Goal: Information Seeking & Learning: Learn about a topic

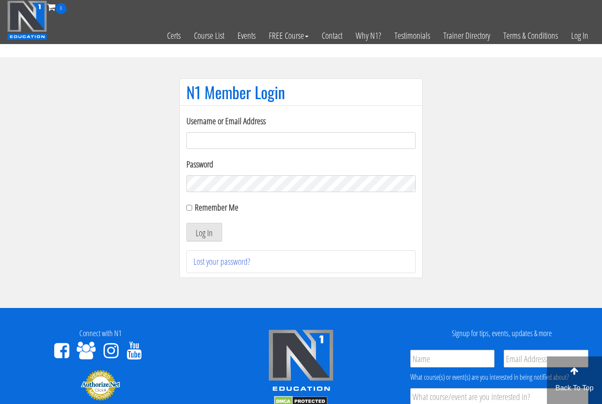
type input "[EMAIL_ADDRESS][DOMAIN_NAME]"
click at [204, 233] on button "Log In" at bounding box center [204, 232] width 36 height 19
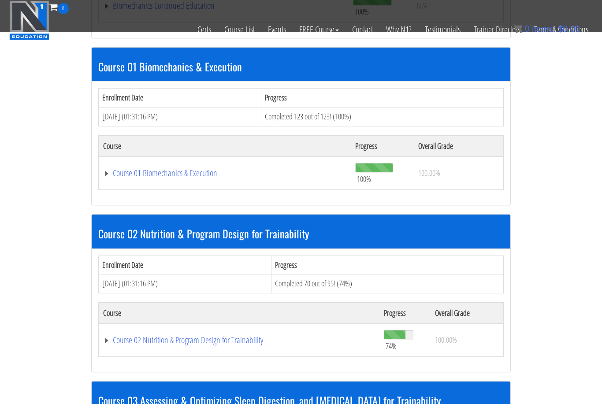
scroll to position [384, 0]
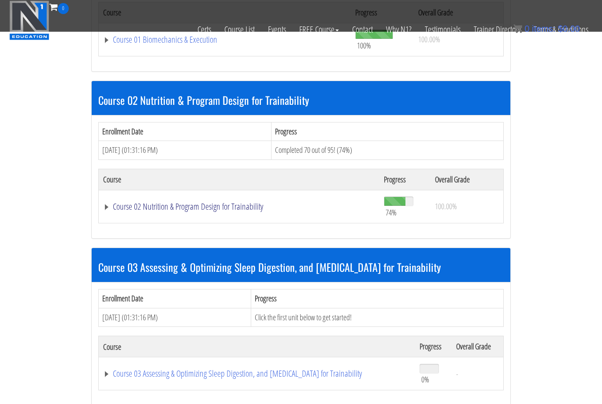
click at [216, 203] on link "Course 02 Nutrition & Program Design for Trainability" at bounding box center [239, 206] width 272 height 9
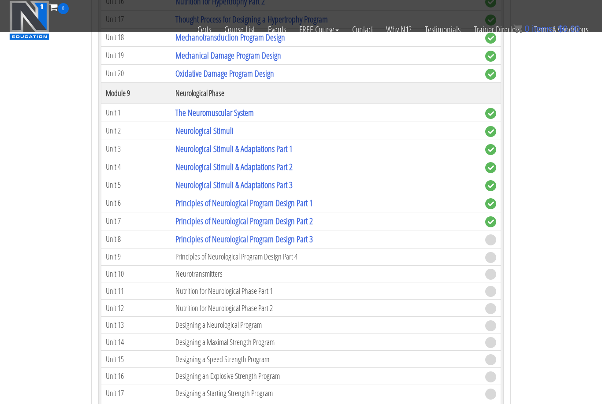
scroll to position [1874, 0]
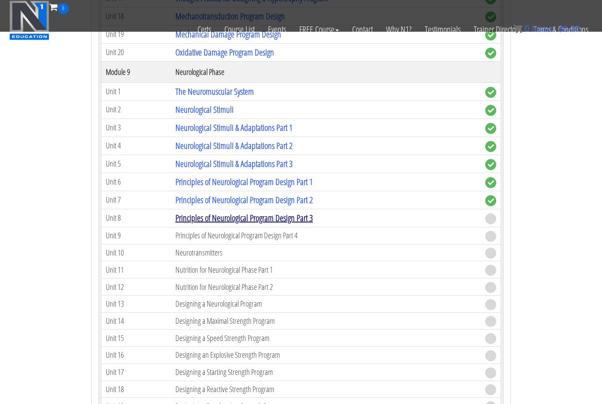
click at [276, 217] on link "Principles of Neurological Program Design Part 3" at bounding box center [244, 218] width 138 height 12
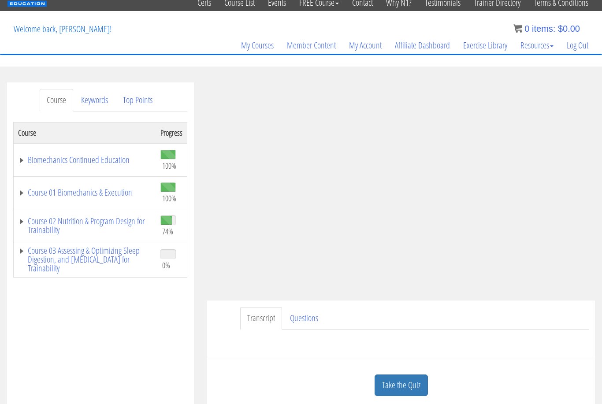
scroll to position [51, 0]
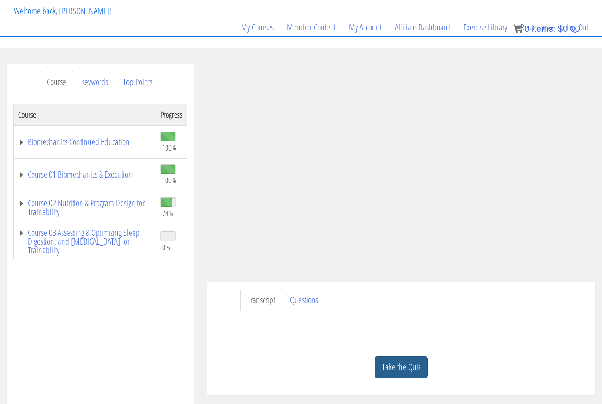
click at [411, 365] on link "Take the Quiz" at bounding box center [401, 368] width 53 height 22
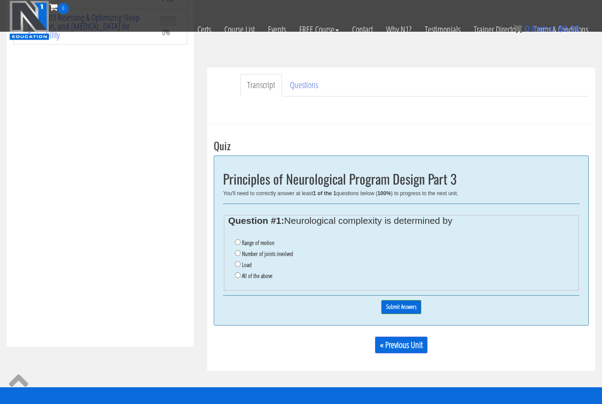
scroll to position [216, 0]
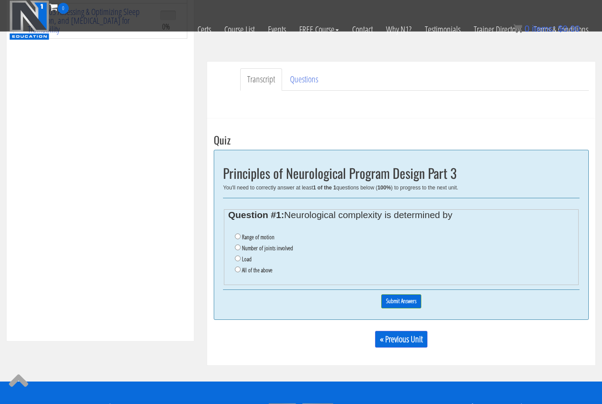
click at [238, 269] on input "All of the above" at bounding box center [238, 270] width 6 height 6
radio input "true"
click at [407, 305] on input "Submit Answers" at bounding box center [401, 301] width 40 height 14
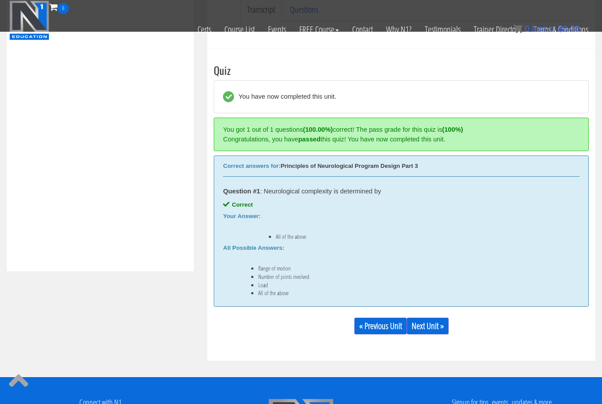
scroll to position [322, 0]
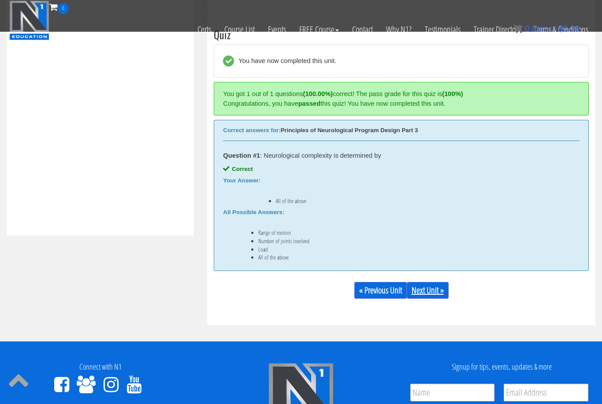
click at [445, 291] on link "Next Unit »" at bounding box center [428, 290] width 42 height 17
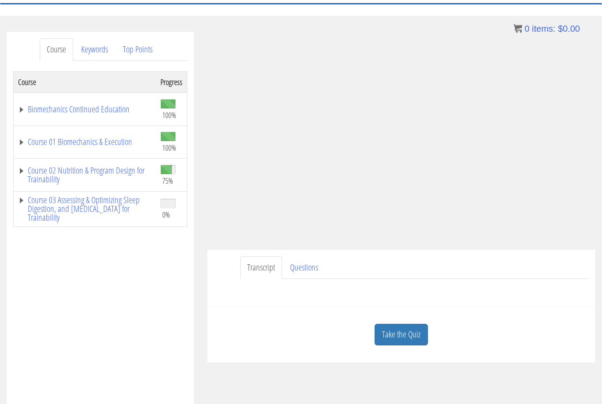
scroll to position [147, 0]
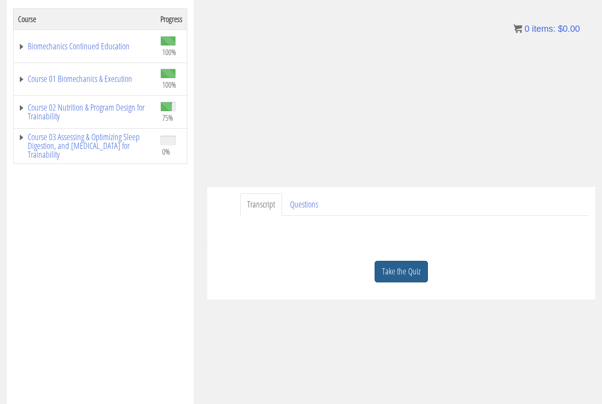
click at [418, 278] on link "Take the Quiz" at bounding box center [401, 272] width 53 height 22
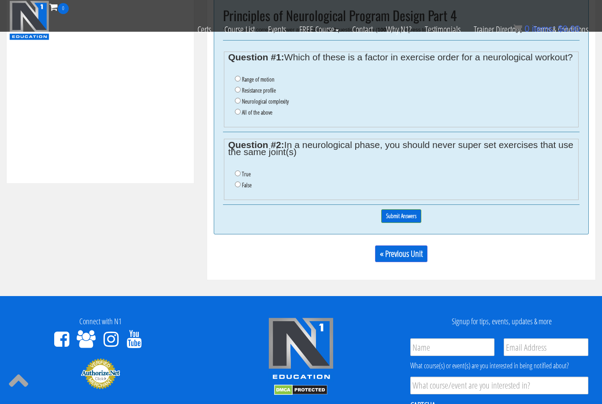
scroll to position [374, 0]
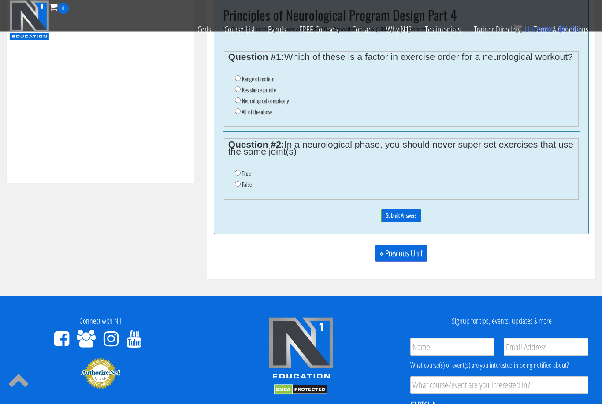
click at [236, 187] on input "False" at bounding box center [238, 185] width 6 height 6
radio input "true"
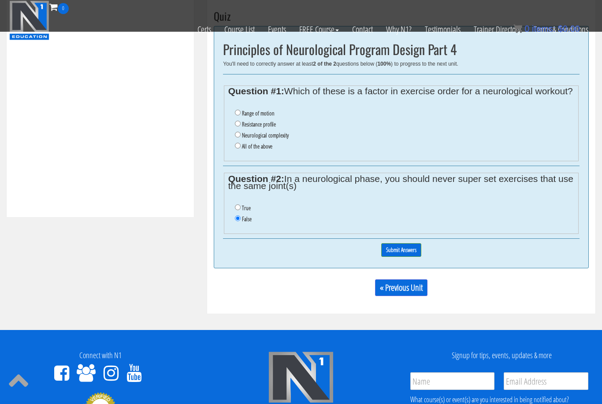
scroll to position [336, 0]
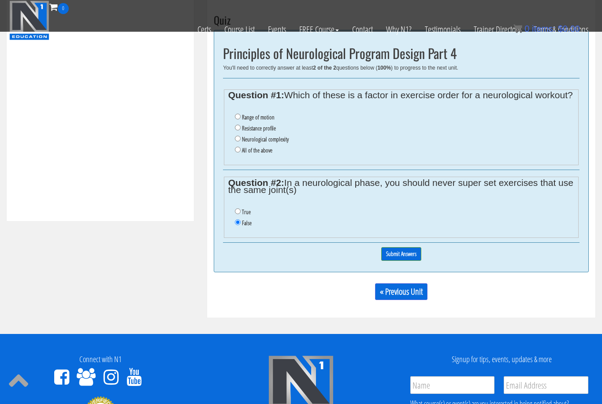
click at [246, 154] on label "All of the above" at bounding box center [257, 150] width 30 height 7
click at [241, 153] on input "All of the above" at bounding box center [238, 150] width 6 height 6
radio input "true"
click at [399, 261] on input "Submit Answers" at bounding box center [401, 254] width 40 height 14
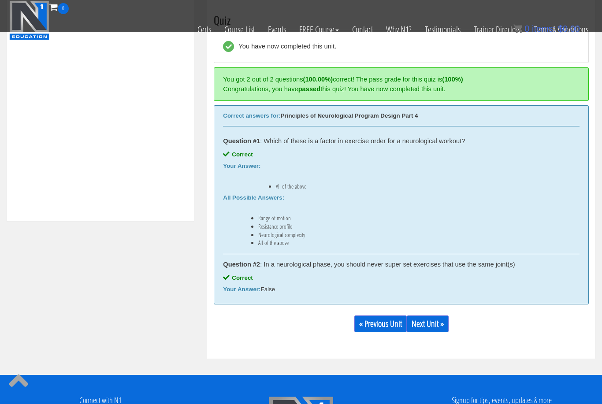
scroll to position [322, 0]
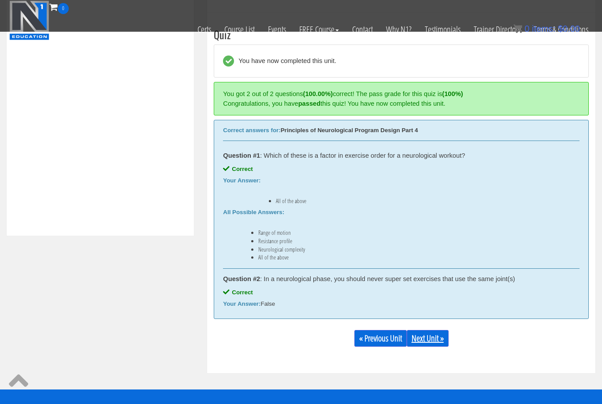
click at [443, 341] on link "Next Unit »" at bounding box center [428, 338] width 42 height 17
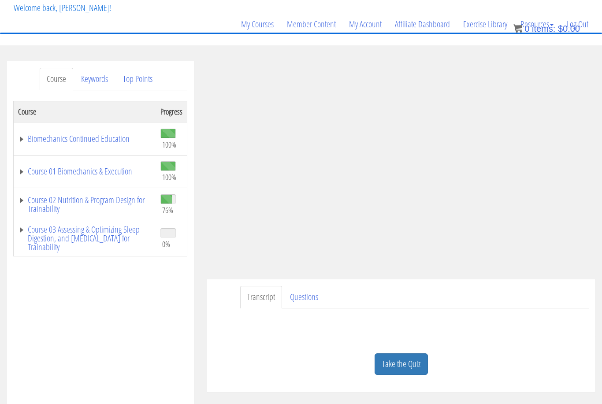
scroll to position [105, 0]
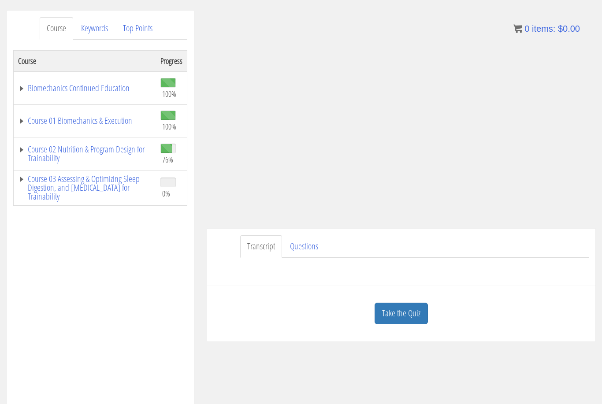
click at [405, 315] on link "Take the Quiz" at bounding box center [401, 314] width 53 height 22
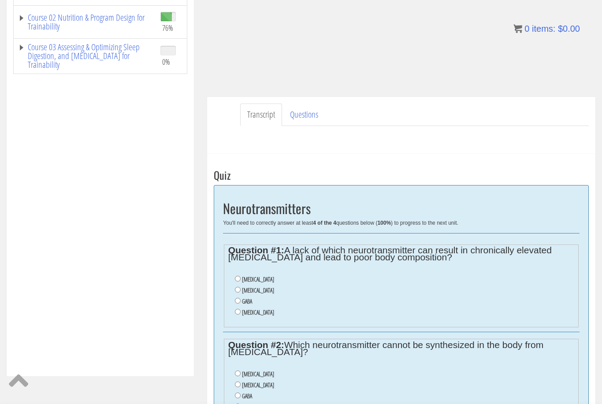
scroll to position [256, 0]
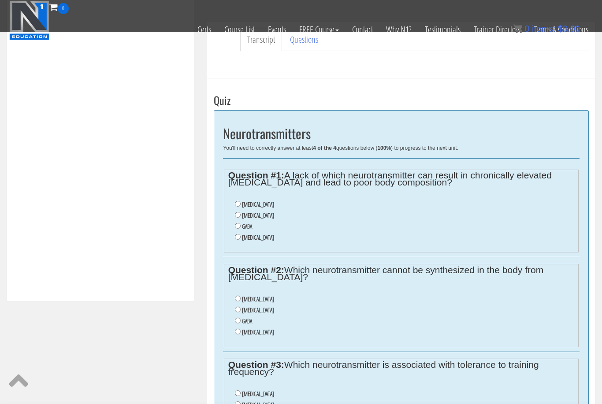
click at [256, 205] on label "Acetylcholine" at bounding box center [258, 204] width 32 height 7
click at [241, 205] on input "Acetylcholine" at bounding box center [238, 204] width 6 height 6
radio input "true"
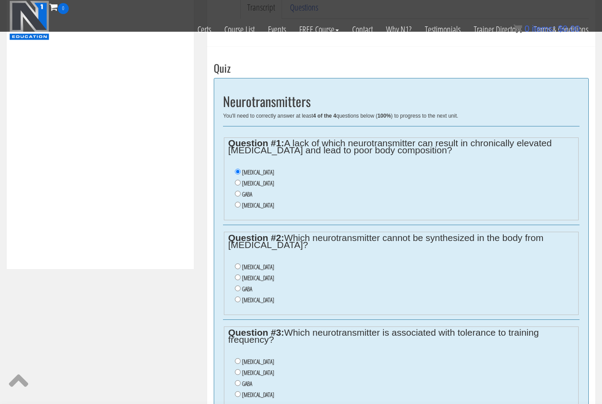
scroll to position [292, 0]
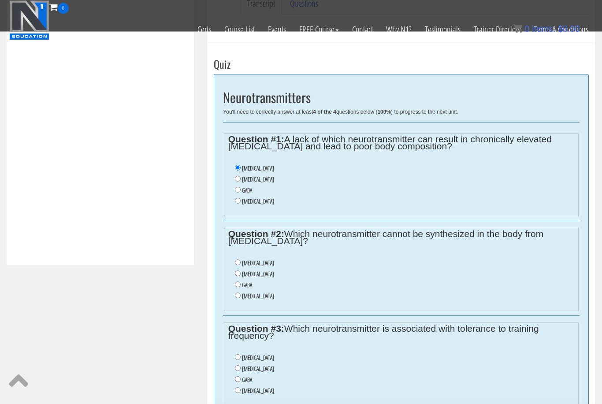
click at [246, 288] on label "GABA" at bounding box center [247, 285] width 10 height 7
click at [241, 288] on input "GABA" at bounding box center [238, 285] width 6 height 6
radio input "true"
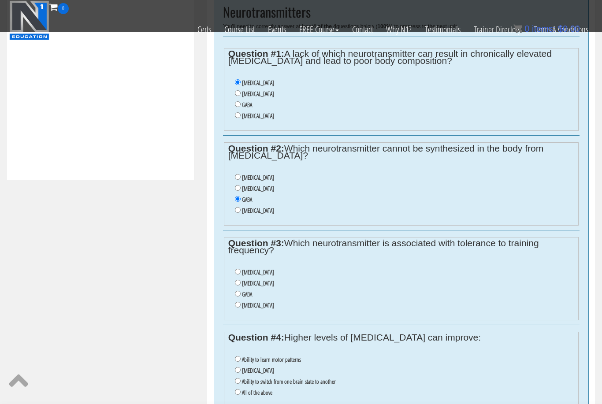
scroll to position [382, 0]
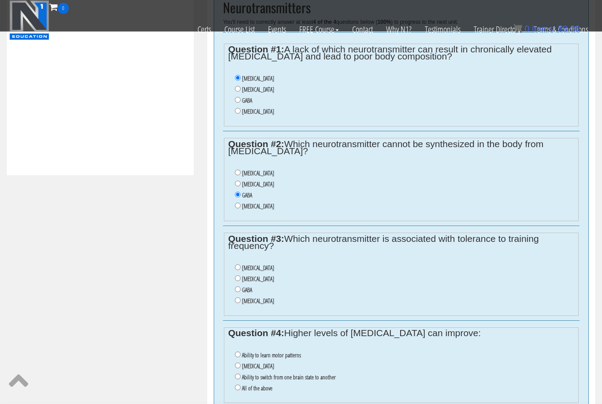
click at [256, 283] on label "[MEDICAL_DATA]" at bounding box center [258, 279] width 32 height 7
click at [241, 282] on input "[MEDICAL_DATA]" at bounding box center [238, 279] width 6 height 6
radio input "true"
click at [246, 87] on label "[MEDICAL_DATA]" at bounding box center [258, 89] width 32 height 7
click at [241, 87] on input "[MEDICAL_DATA]" at bounding box center [238, 89] width 6 height 6
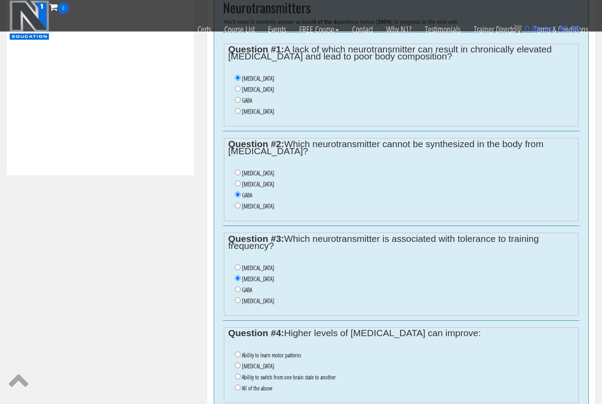
radio input "true"
click at [241, 271] on input "Acetylcholine" at bounding box center [238, 268] width 6 height 6
radio input "true"
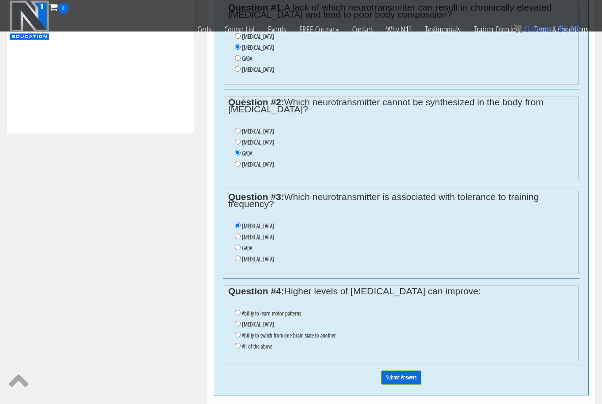
scroll to position [426, 0]
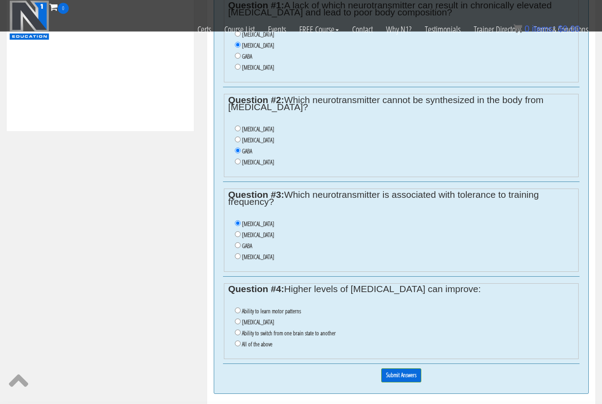
click at [265, 350] on li "All of the above" at bounding box center [405, 344] width 340 height 11
click at [269, 348] on label "All of the above" at bounding box center [257, 344] width 30 height 7
click at [241, 347] on input "All of the above" at bounding box center [238, 344] width 6 height 6
radio input "true"
click at [410, 379] on input "Submit Answers" at bounding box center [401, 376] width 40 height 14
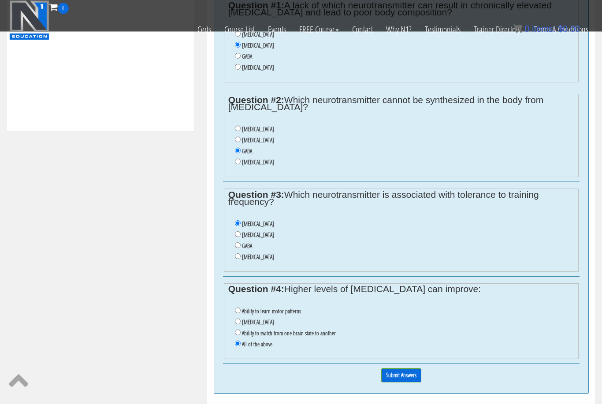
scroll to position [426, 0]
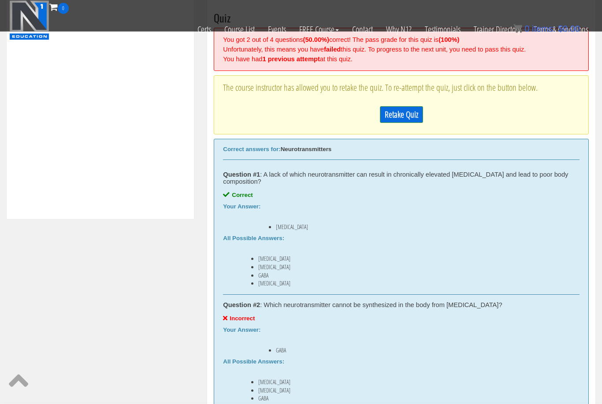
scroll to position [338, 0]
click at [402, 109] on link "Retake Quiz" at bounding box center [401, 115] width 43 height 17
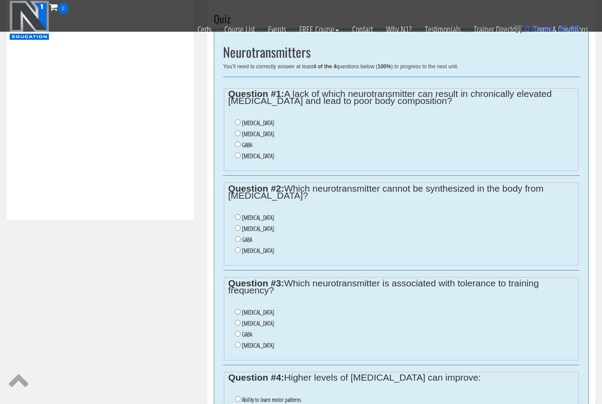
click at [249, 136] on label "Dopamine" at bounding box center [258, 133] width 32 height 7
click at [241, 136] on input "Dopamine" at bounding box center [238, 133] width 6 height 6
radio input "true"
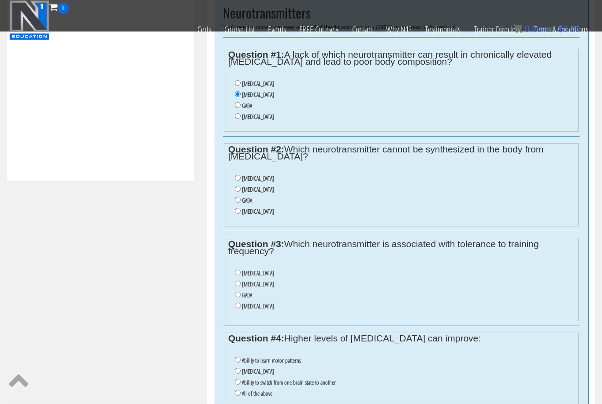
scroll to position [378, 0]
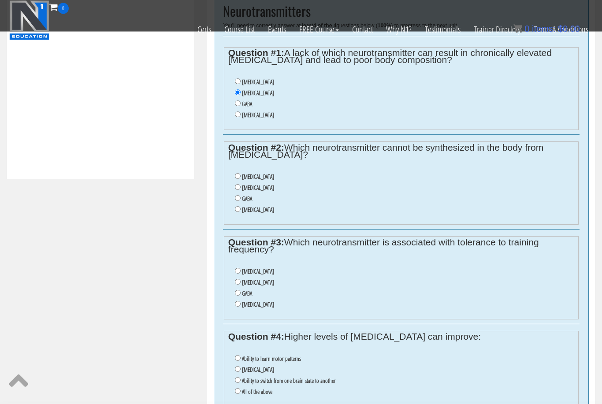
click at [250, 213] on label "Serotonin" at bounding box center [258, 210] width 32 height 7
click at [241, 212] on input "Serotonin" at bounding box center [238, 210] width 6 height 6
radio input "true"
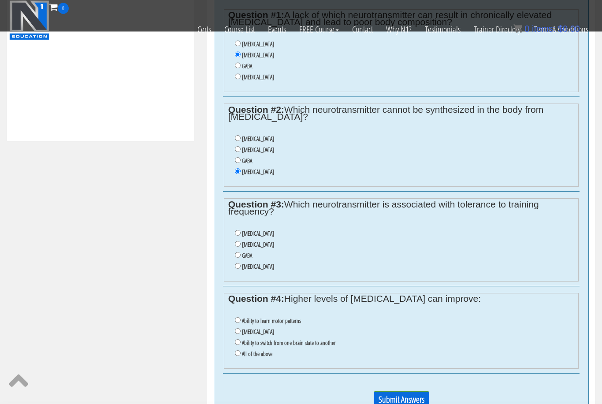
scroll to position [419, 0]
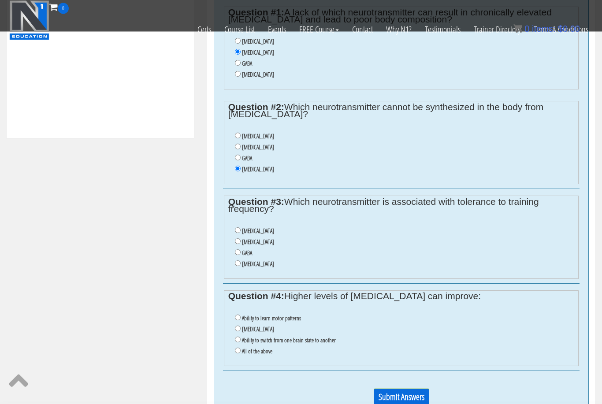
click at [254, 246] on label "Dopamine" at bounding box center [258, 242] width 32 height 7
click at [241, 245] on input "Dopamine" at bounding box center [238, 242] width 6 height 6
radio input "true"
click at [266, 355] on label "All of the above" at bounding box center [257, 351] width 30 height 7
click at [241, 354] on input "All of the above" at bounding box center [238, 351] width 6 height 6
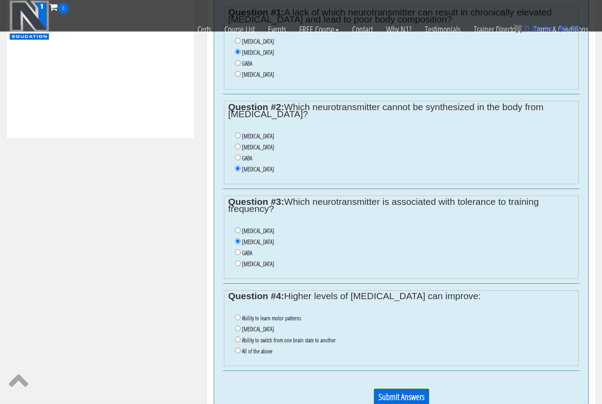
radio input "true"
click at [396, 404] on input "Submit Answers" at bounding box center [402, 397] width 56 height 17
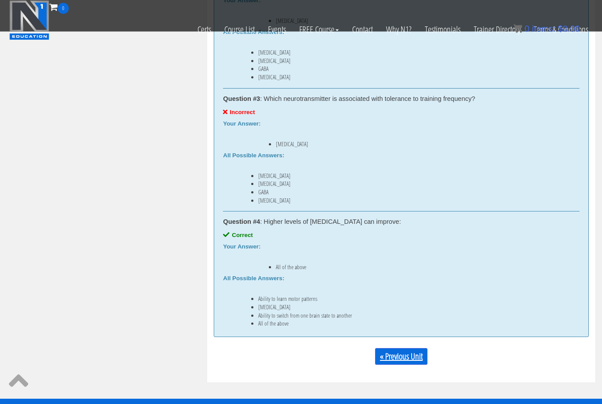
scroll to position [668, 0]
click at [394, 348] on link "« Previous Unit" at bounding box center [401, 356] width 52 height 17
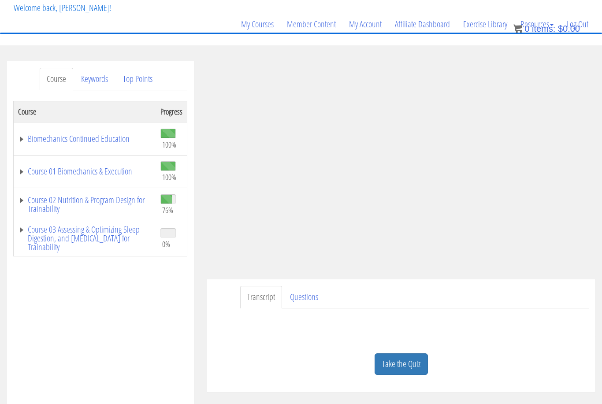
scroll to position [54, 0]
click at [109, 205] on link "Course 02 Nutrition & Program Design for Trainability" at bounding box center [85, 205] width 134 height 18
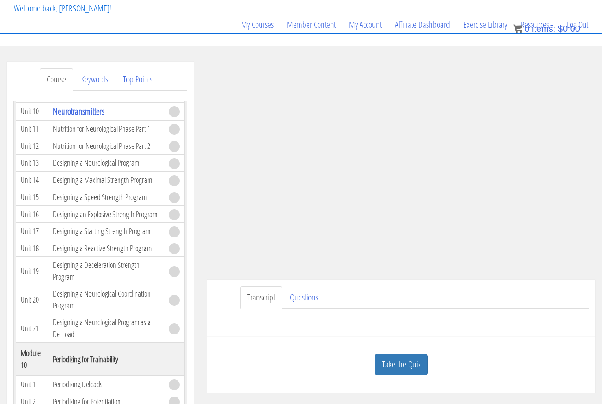
scroll to position [2103, 0]
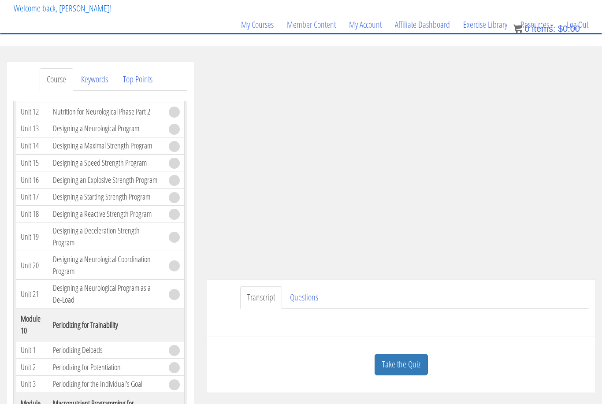
click at [80, 83] on link "Neurotransmitters" at bounding box center [79, 77] width 52 height 12
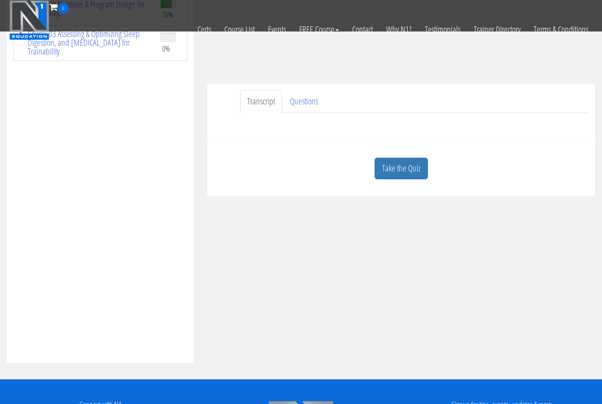
scroll to position [261, 0]
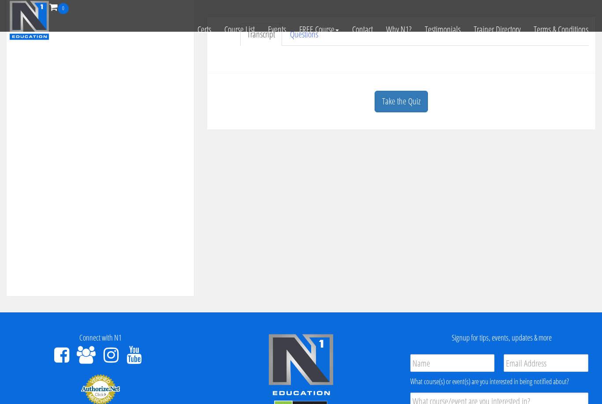
click at [411, 101] on link "Take the Quiz" at bounding box center [401, 102] width 53 height 22
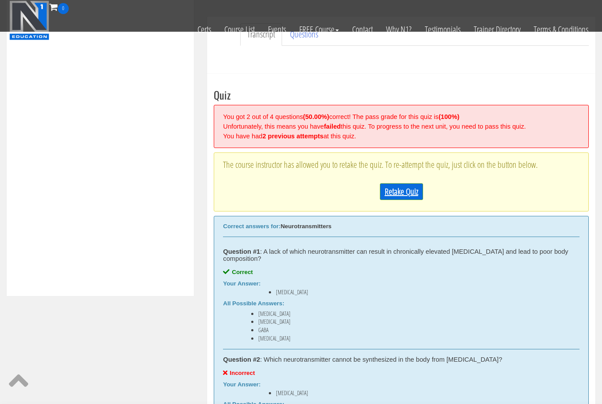
click at [397, 191] on link "Retake Quiz" at bounding box center [401, 191] width 43 height 17
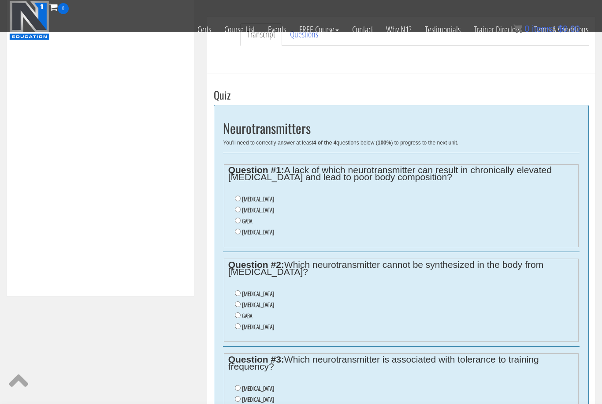
drag, startPoint x: 256, startPoint y: 212, endPoint x: 256, endPoint y: 221, distance: 8.4
click at [256, 212] on label "[MEDICAL_DATA]" at bounding box center [258, 210] width 32 height 7
click at [241, 212] on input "[MEDICAL_DATA]" at bounding box center [238, 210] width 6 height 6
radio input "true"
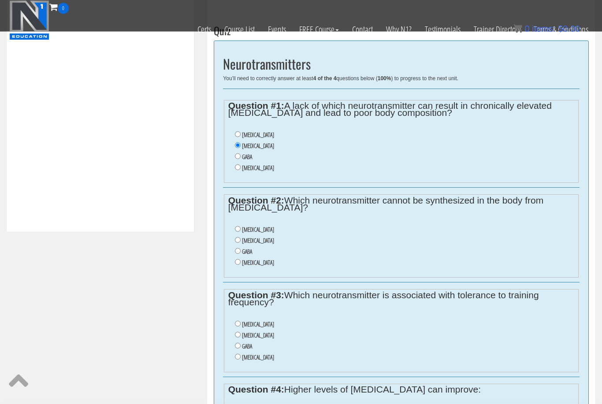
scroll to position [327, 0]
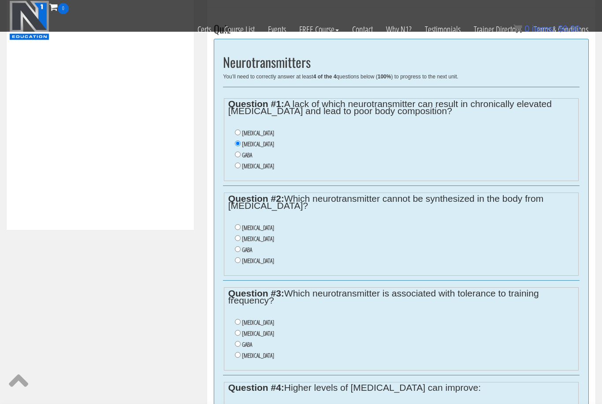
click at [249, 264] on label "[MEDICAL_DATA]" at bounding box center [258, 260] width 32 height 7
click at [241, 263] on input "[MEDICAL_DATA]" at bounding box center [238, 260] width 6 height 6
radio input "true"
click at [260, 231] on label "[MEDICAL_DATA]" at bounding box center [258, 227] width 32 height 7
click at [241, 230] on input "[MEDICAL_DATA]" at bounding box center [238, 227] width 6 height 6
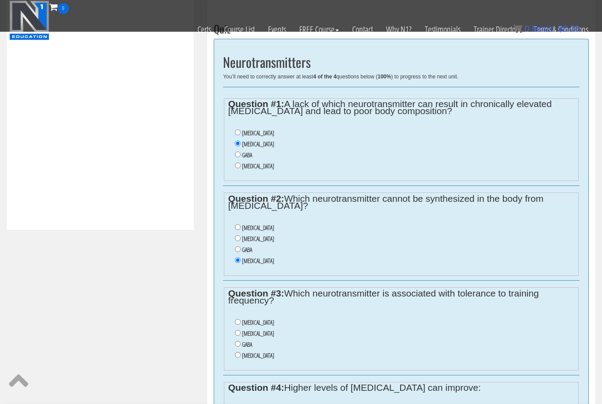
radio input "true"
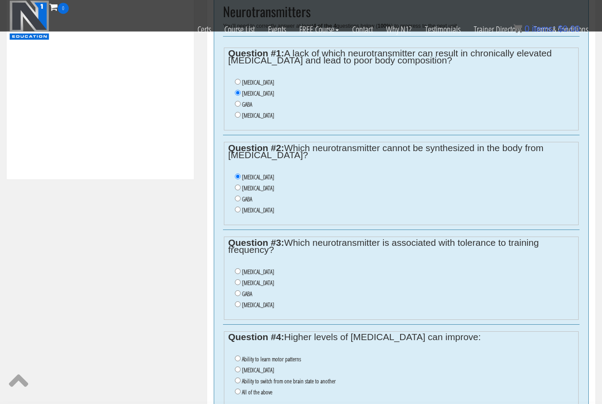
scroll to position [380, 0]
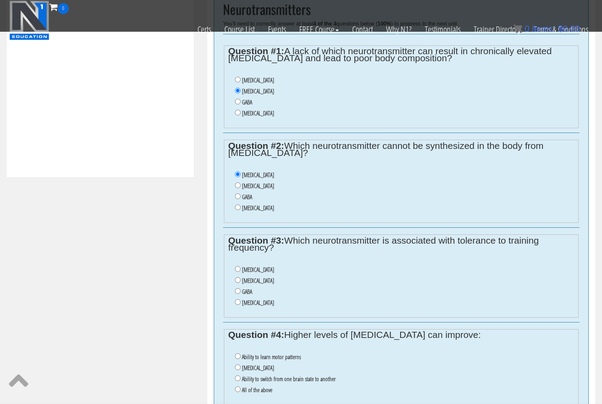
click at [248, 306] on label "[MEDICAL_DATA]" at bounding box center [258, 302] width 32 height 7
click at [241, 305] on input "[MEDICAL_DATA]" at bounding box center [238, 302] width 6 height 6
radio input "true"
click at [260, 394] on label "All of the above" at bounding box center [257, 390] width 30 height 7
click at [241, 392] on input "All of the above" at bounding box center [238, 390] width 6 height 6
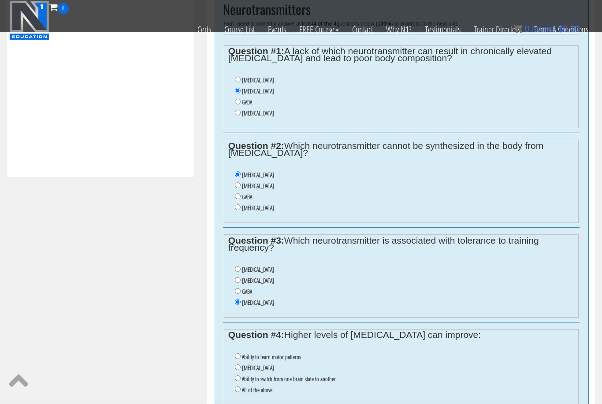
radio input "true"
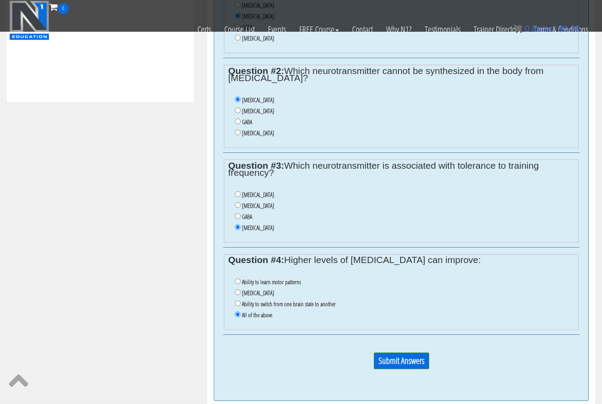
scroll to position [465, 0]
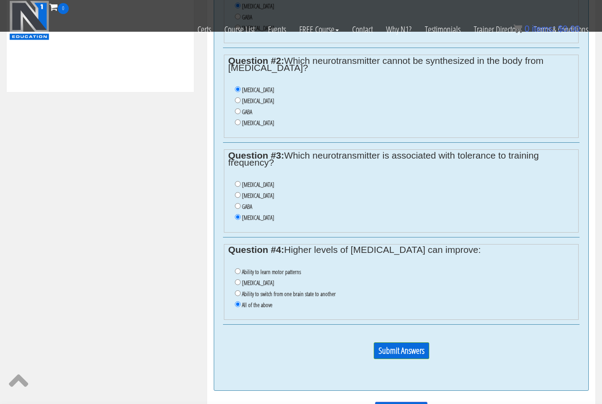
click at [386, 351] on input "Submit Answers" at bounding box center [402, 350] width 56 height 17
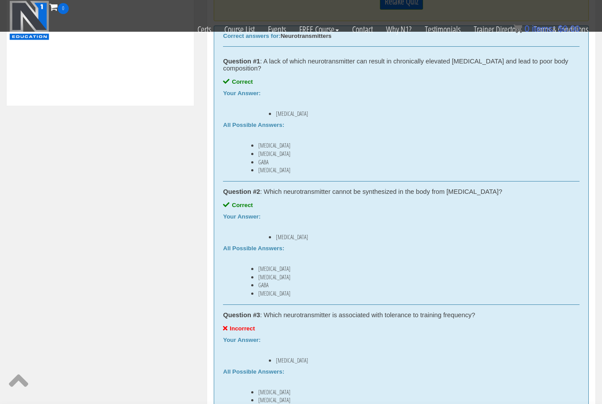
scroll to position [461, 0]
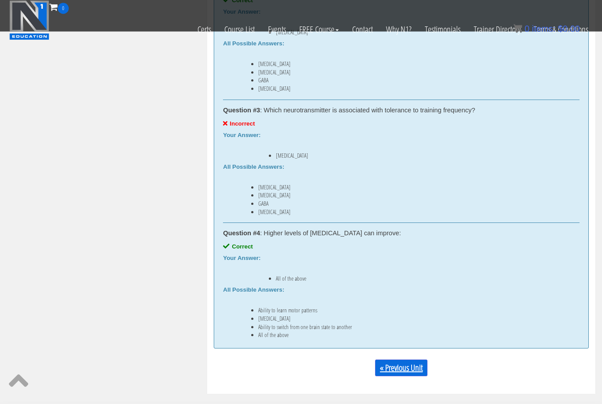
click at [399, 360] on link "« Previous Unit" at bounding box center [401, 368] width 52 height 17
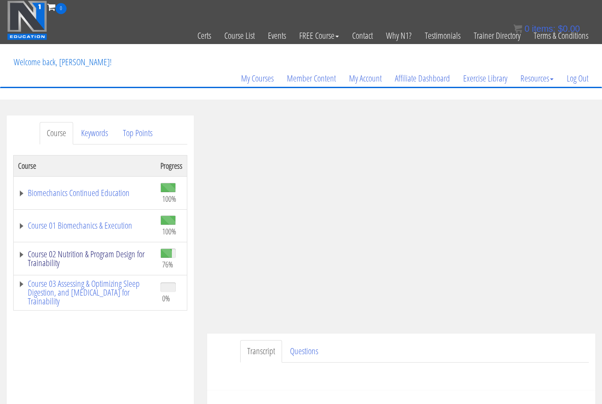
click at [98, 256] on link "Course 02 Nutrition & Program Design for Trainability" at bounding box center [85, 259] width 134 height 18
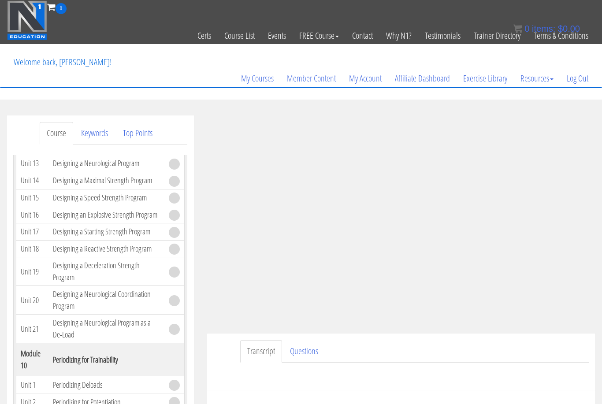
scroll to position [2118, 0]
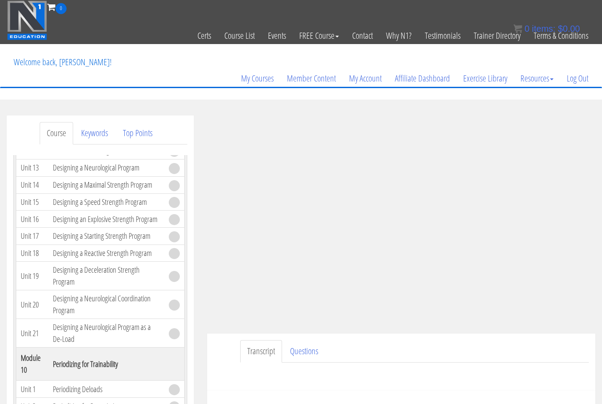
click at [90, 122] on link "Neurotransmitters" at bounding box center [79, 116] width 52 height 12
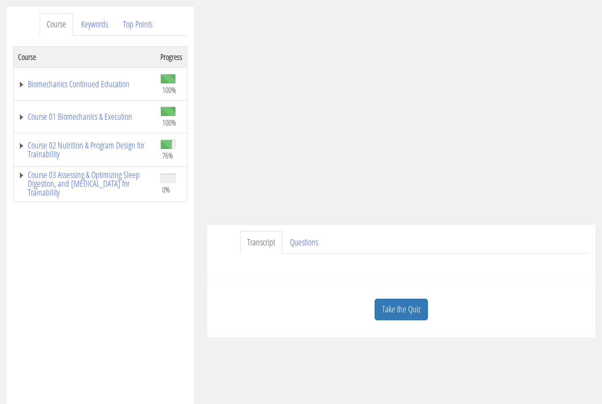
scroll to position [120, 0]
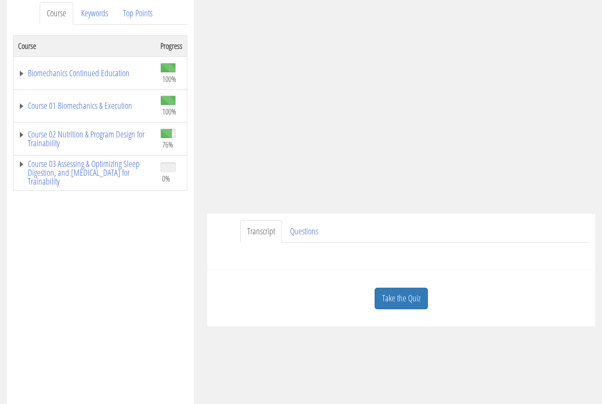
click at [382, 302] on link "Take the Quiz" at bounding box center [401, 299] width 53 height 22
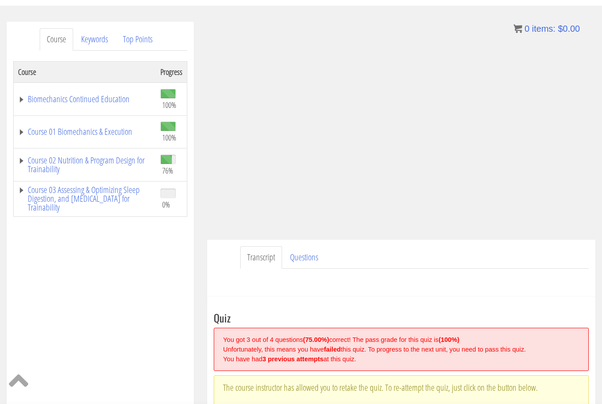
scroll to position [209, 0]
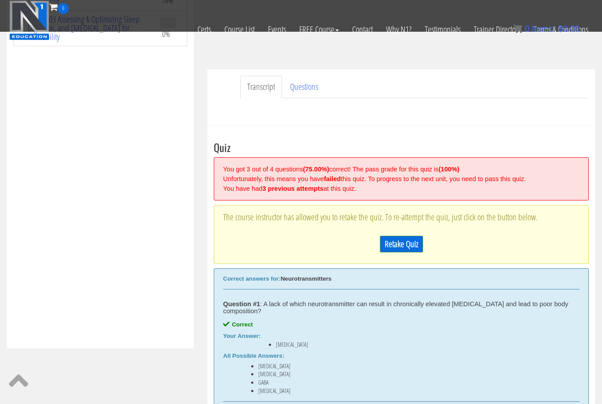
click at [394, 248] on link "Retake Quiz" at bounding box center [401, 244] width 43 height 17
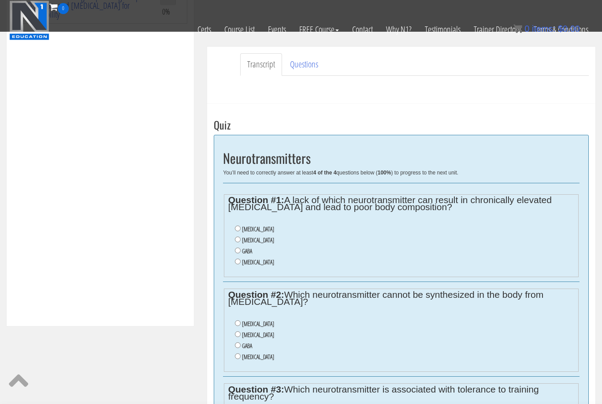
scroll to position [232, 0]
click at [257, 241] on label "Dopamine" at bounding box center [258, 239] width 32 height 7
click at [241, 241] on input "Dopamine" at bounding box center [238, 239] width 6 height 6
radio input "true"
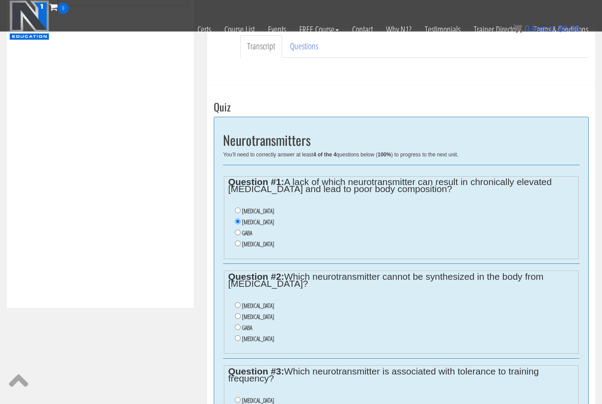
click at [260, 308] on label "Acetylcholine" at bounding box center [258, 306] width 32 height 7
click at [241, 308] on input "Acetylcholine" at bounding box center [238, 306] width 6 height 6
radio input "true"
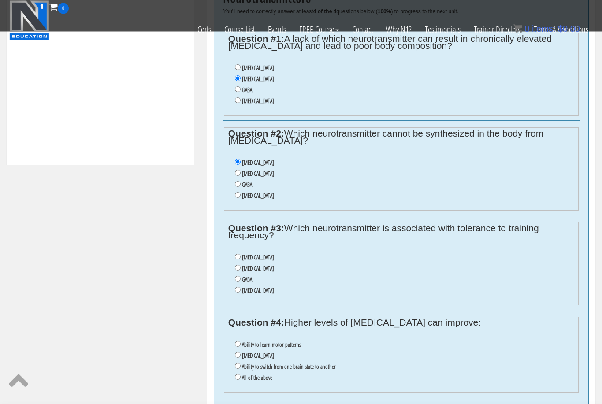
scroll to position [393, 0]
click at [249, 272] on label "Dopamine" at bounding box center [258, 268] width 32 height 7
click at [241, 271] on input "Dopamine" at bounding box center [238, 268] width 6 height 6
radio input "true"
click at [244, 294] on label "Serotonin" at bounding box center [258, 290] width 32 height 7
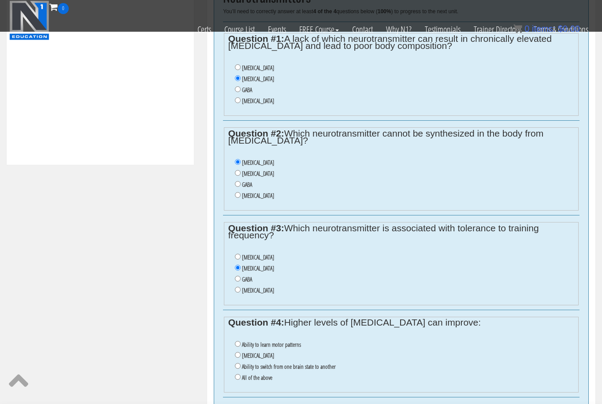
click at [241, 293] on input "Serotonin" at bounding box center [238, 290] width 6 height 6
radio input "true"
click at [243, 283] on label "GABA" at bounding box center [247, 279] width 10 height 7
click at [241, 282] on input "GABA" at bounding box center [238, 279] width 6 height 6
radio input "true"
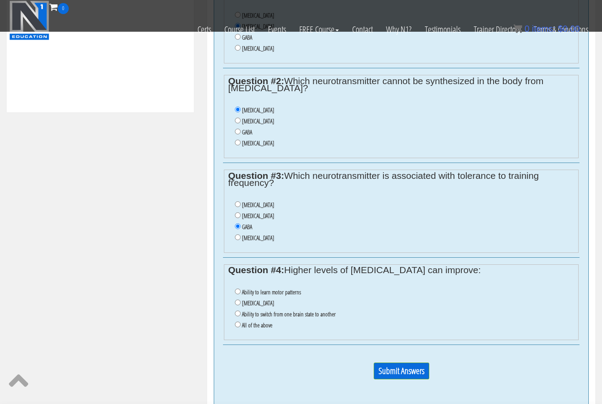
scroll to position [494, 0]
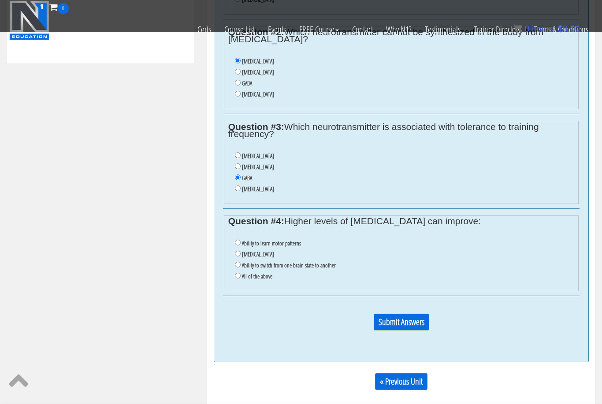
click at [257, 280] on label "All of the above" at bounding box center [257, 276] width 30 height 7
click at [241, 279] on input "All of the above" at bounding box center [238, 276] width 6 height 6
radio input "true"
click at [416, 331] on input "Submit Answers" at bounding box center [402, 322] width 56 height 17
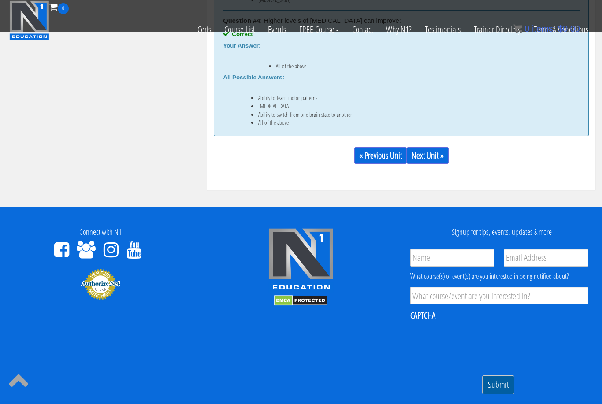
scroll to position [865, 0]
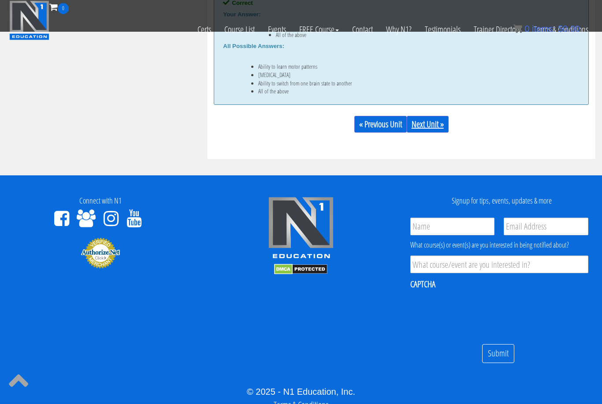
click at [428, 116] on link "Next Unit »" at bounding box center [428, 124] width 42 height 17
